Goal: Task Accomplishment & Management: Use online tool/utility

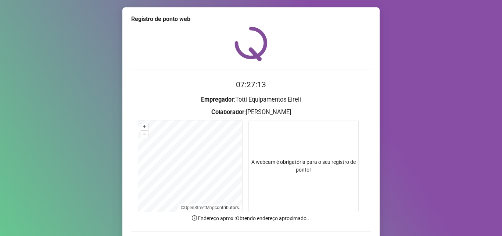
scroll to position [37, 0]
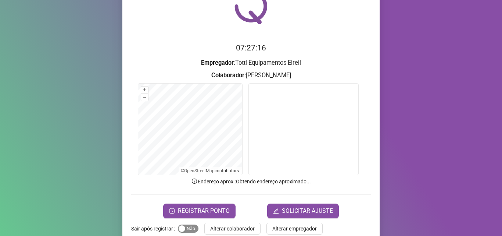
click at [187, 229] on span "Sim Não" at bounding box center [188, 228] width 21 height 8
click at [210, 214] on span "REGISTRAR PONTO" at bounding box center [204, 210] width 52 height 9
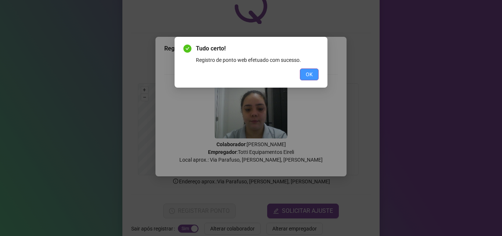
click at [313, 72] on button "OK" at bounding box center [309, 74] width 19 height 12
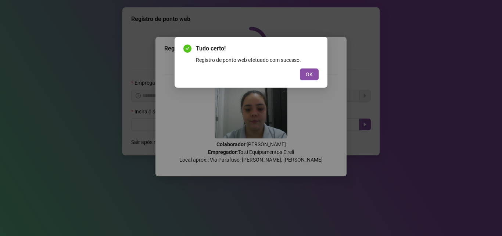
scroll to position [0, 0]
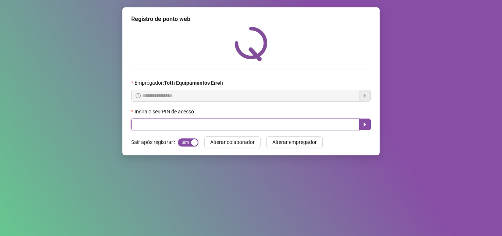
click at [169, 120] on input "text" at bounding box center [245, 124] width 228 height 12
type input "*****"
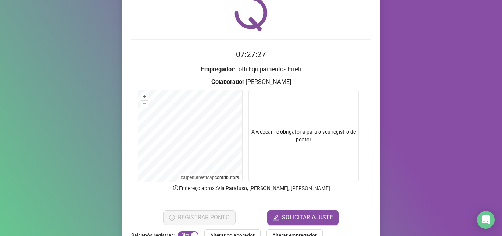
scroll to position [51, 0]
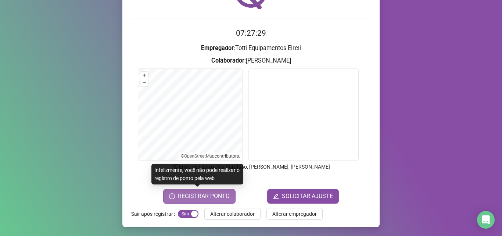
click at [189, 197] on span "REGISTRAR PONTO" at bounding box center [204, 195] width 52 height 9
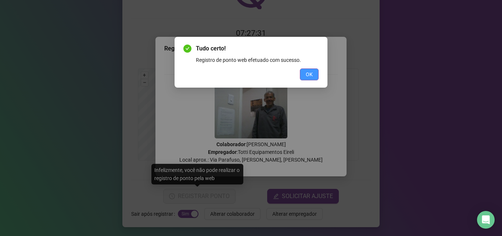
click at [306, 72] on span "OK" at bounding box center [309, 74] width 7 height 8
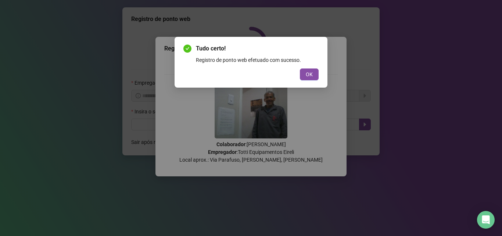
scroll to position [0, 0]
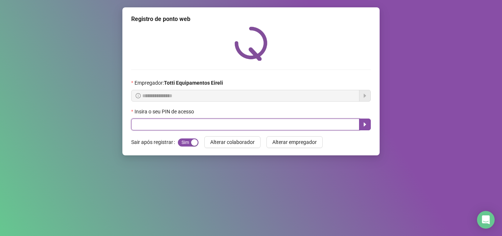
click at [162, 121] on input "text" at bounding box center [245, 124] width 228 height 12
type input "*****"
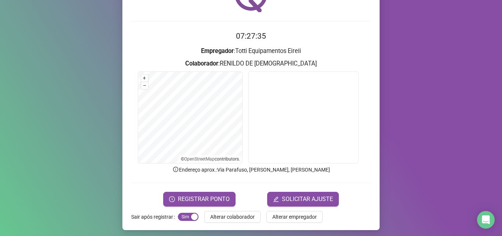
scroll to position [51, 0]
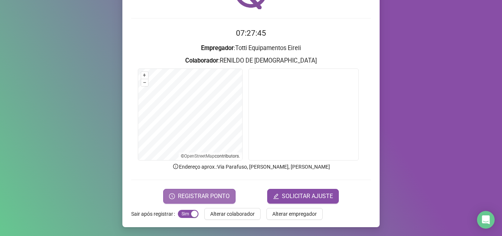
click at [212, 193] on span "REGISTRAR PONTO" at bounding box center [204, 195] width 52 height 9
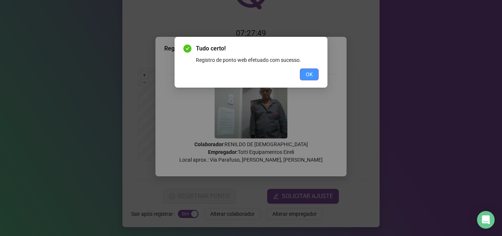
click at [306, 72] on button "OK" at bounding box center [309, 74] width 19 height 12
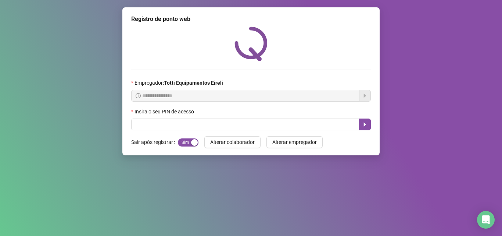
scroll to position [0, 0]
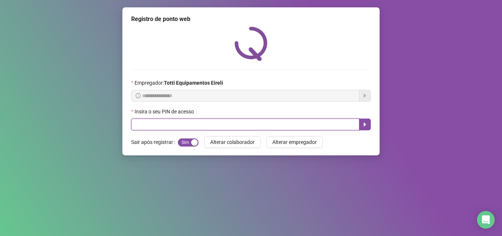
click at [154, 122] on input "text" at bounding box center [245, 124] width 228 height 12
type input "*****"
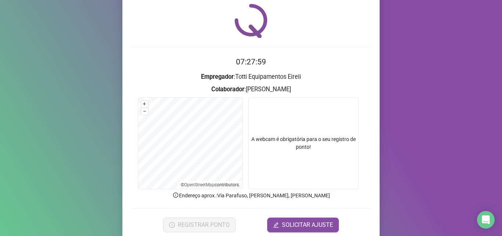
scroll to position [51, 0]
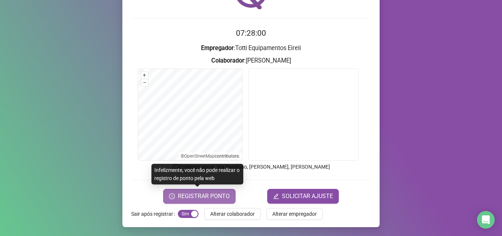
click at [186, 197] on span "REGISTRAR PONTO" at bounding box center [204, 195] width 52 height 9
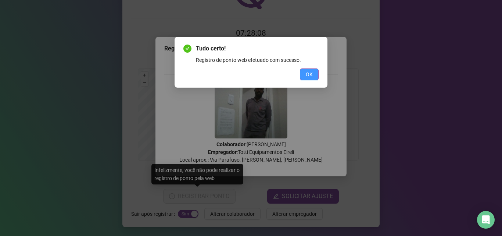
click at [316, 73] on button "OK" at bounding box center [309, 74] width 19 height 12
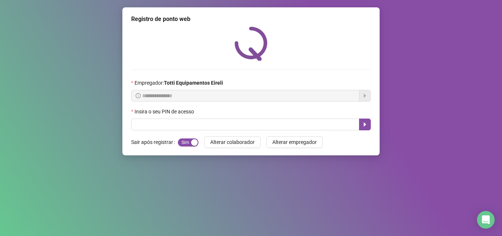
scroll to position [0, 0]
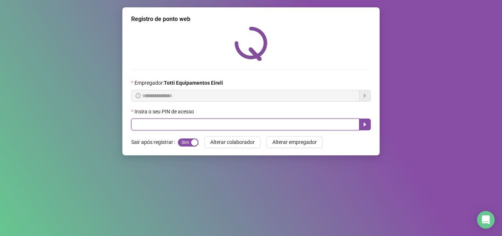
click at [193, 129] on input "text" at bounding box center [245, 124] width 228 height 12
type input "*****"
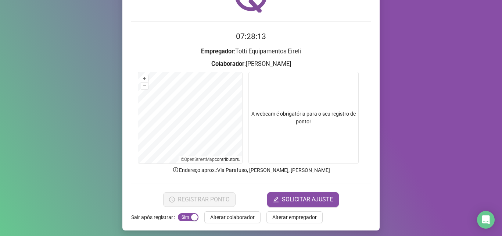
scroll to position [51, 0]
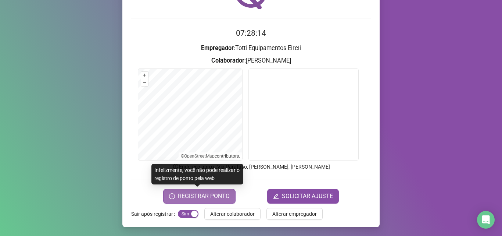
click at [189, 196] on span "REGISTRAR PONTO" at bounding box center [204, 195] width 52 height 9
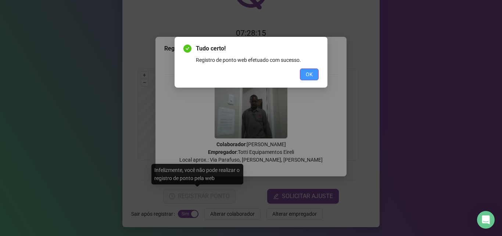
click at [311, 72] on span "OK" at bounding box center [309, 74] width 7 height 8
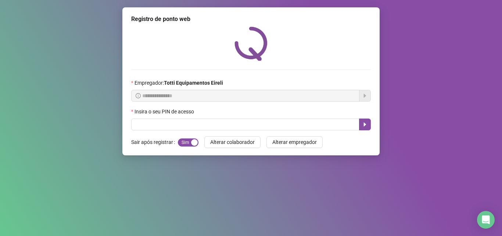
scroll to position [0, 0]
click at [108, 115] on div "**********" at bounding box center [251, 118] width 502 height 236
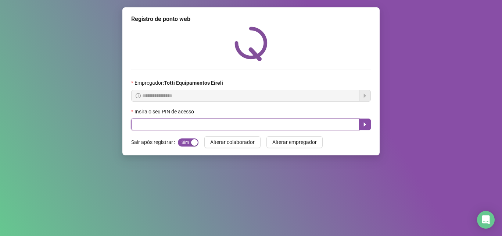
click at [155, 126] on input "text" at bounding box center [245, 124] width 228 height 12
type input "*****"
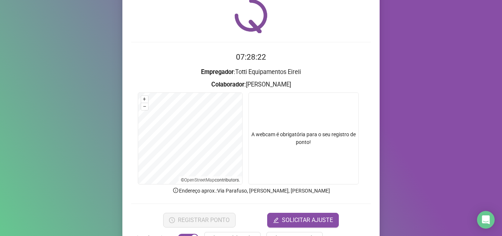
scroll to position [51, 0]
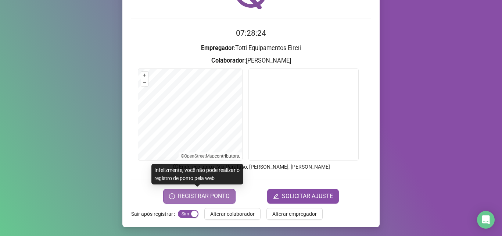
click at [196, 200] on span "REGISTRAR PONTO" at bounding box center [204, 195] width 52 height 9
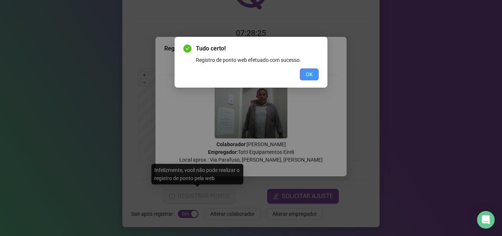
click at [308, 69] on button "OK" at bounding box center [309, 74] width 19 height 12
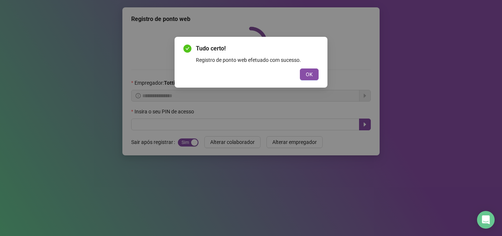
scroll to position [0, 0]
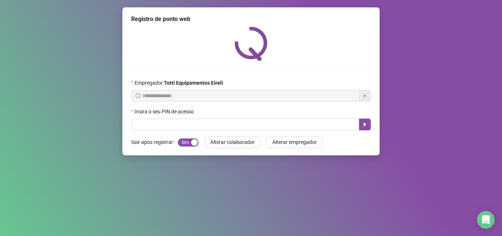
click at [62, 93] on div "**********" at bounding box center [251, 118] width 502 height 236
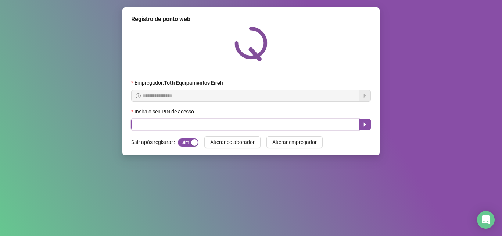
click at [132, 124] on input "text" at bounding box center [245, 124] width 228 height 12
type input "*****"
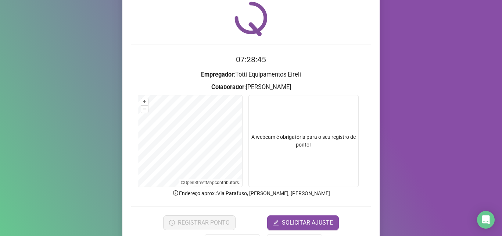
scroll to position [51, 0]
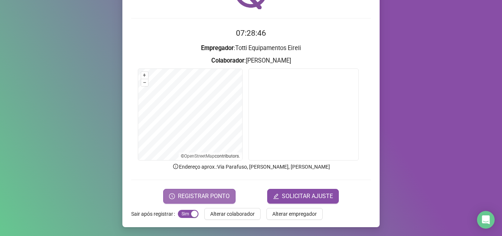
click at [191, 197] on span "REGISTRAR PONTO" at bounding box center [204, 195] width 52 height 9
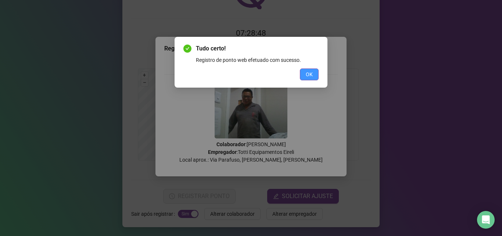
click at [306, 72] on span "OK" at bounding box center [309, 74] width 7 height 8
